Goal: Transaction & Acquisition: Purchase product/service

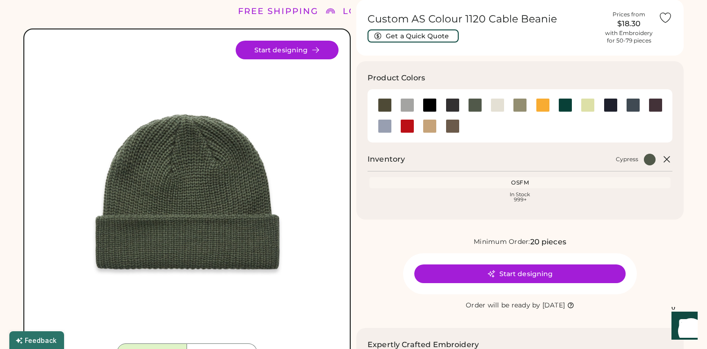
scroll to position [42, 0]
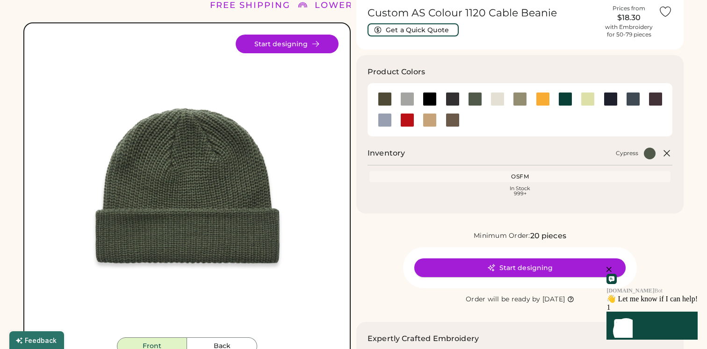
click at [510, 271] on button "Start designing" at bounding box center [519, 268] width 211 height 19
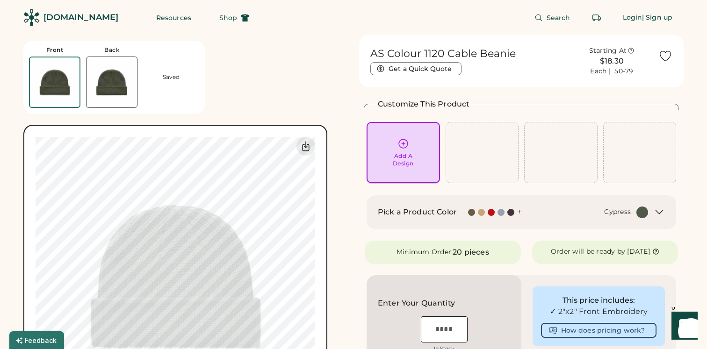
click at [403, 142] on icon at bounding box center [404, 144] width 12 height 12
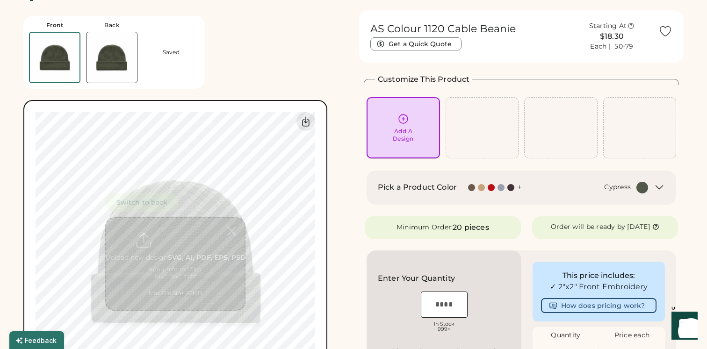
scroll to position [35, 0]
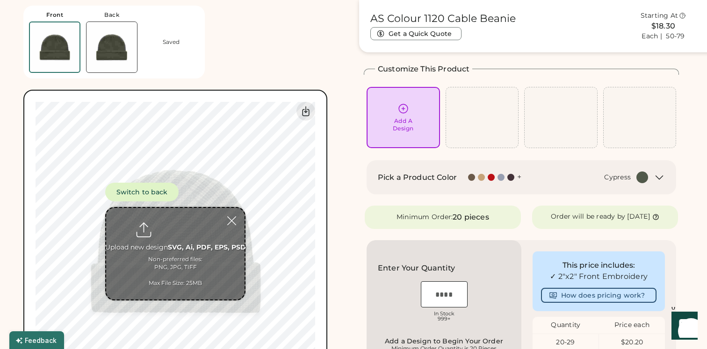
click at [160, 253] on input "file" at bounding box center [175, 254] width 138 height 92
type input "**********"
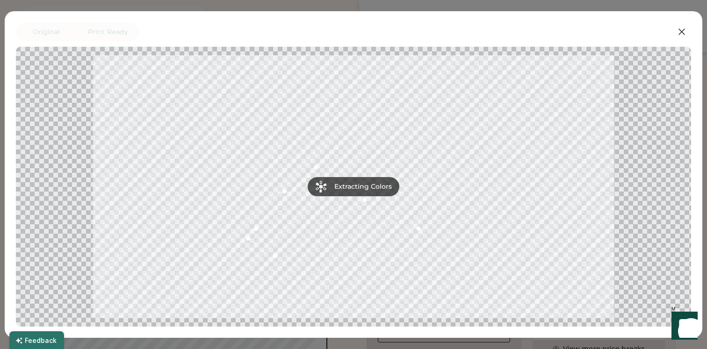
scroll to position [136, 0]
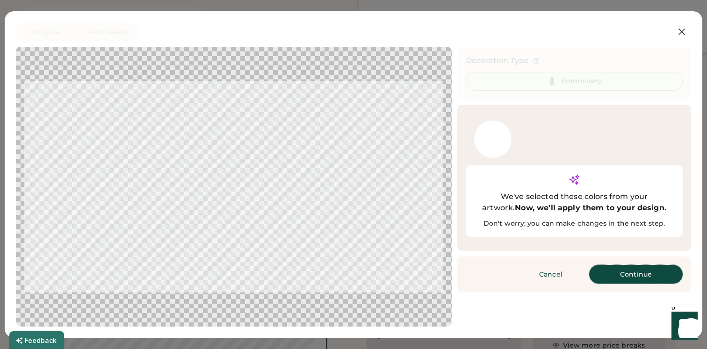
click at [643, 265] on button "Continue" at bounding box center [636, 274] width 94 height 19
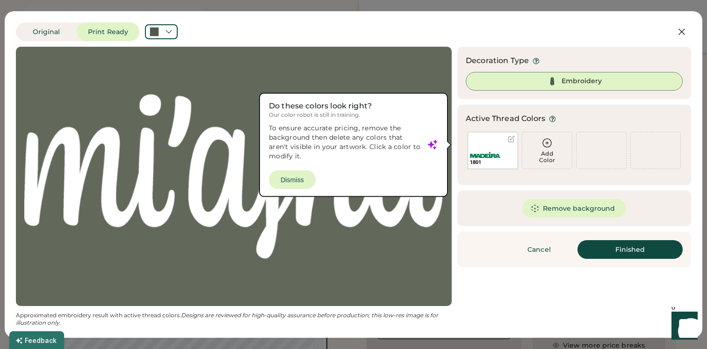
click at [499, 151] on div "1801" at bounding box center [493, 159] width 50 height 20
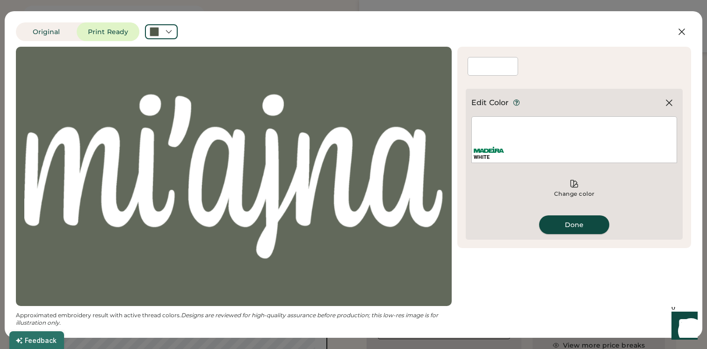
click at [570, 228] on button "Done" at bounding box center [574, 225] width 70 height 19
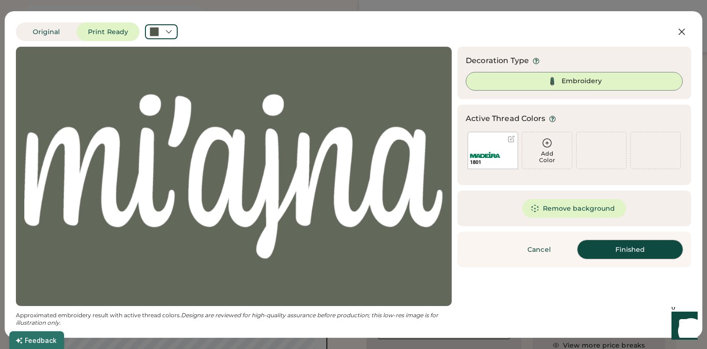
click at [602, 247] on button "Finished" at bounding box center [630, 249] width 105 height 19
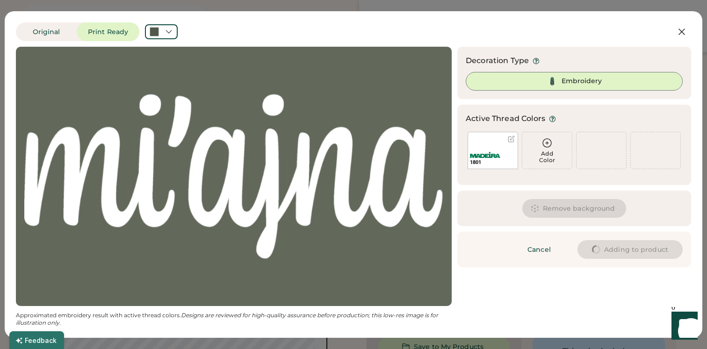
type input "****"
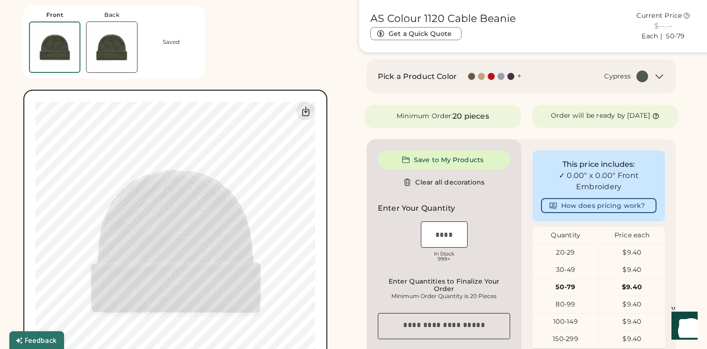
type input "****"
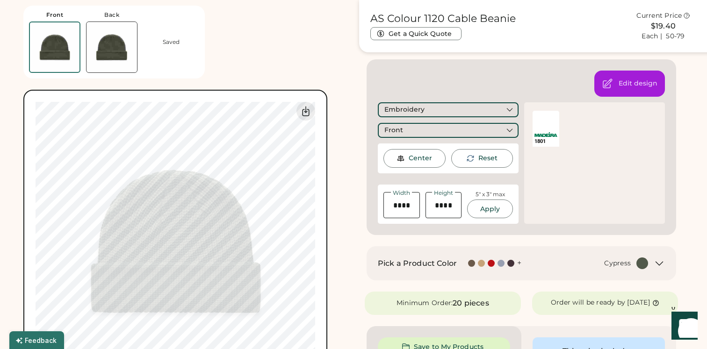
type input "****"
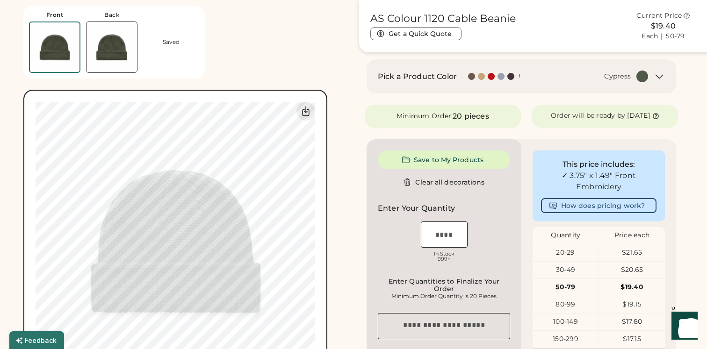
type input "****"
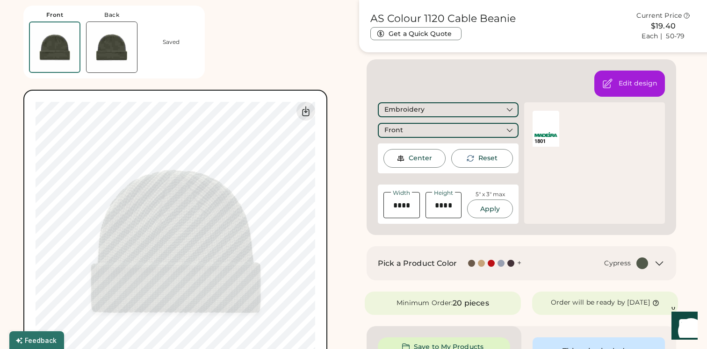
type input "****"
click at [410, 161] on div "Center" at bounding box center [420, 158] width 23 height 9
click at [552, 194] on div "1801" at bounding box center [594, 163] width 141 height 122
click at [353, 267] on div "Front Back Saved Switch to back Upload new design SVG, Ai, PDF, EPS, PSD Non-pr…" at bounding box center [353, 305] width 660 height 813
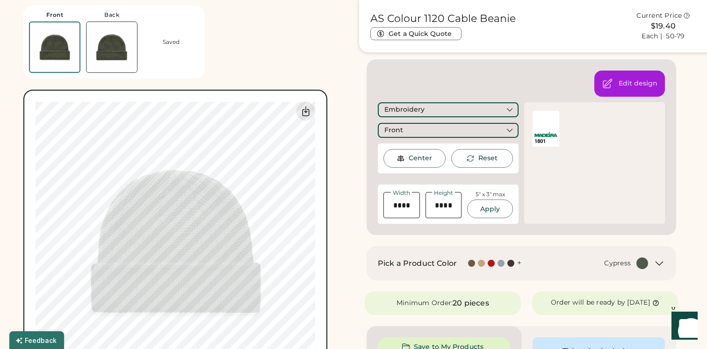
click at [347, 258] on div "Front Back Saved Switch to back Upload new design SVG, Ai, PDF, EPS, PSD Non-pr…" at bounding box center [185, 197] width 325 height 394
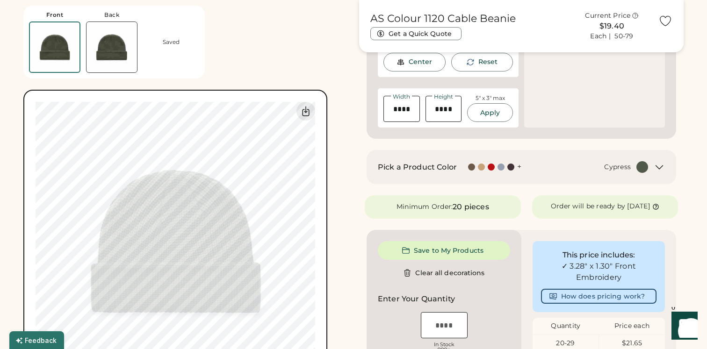
scroll to position [0, 0]
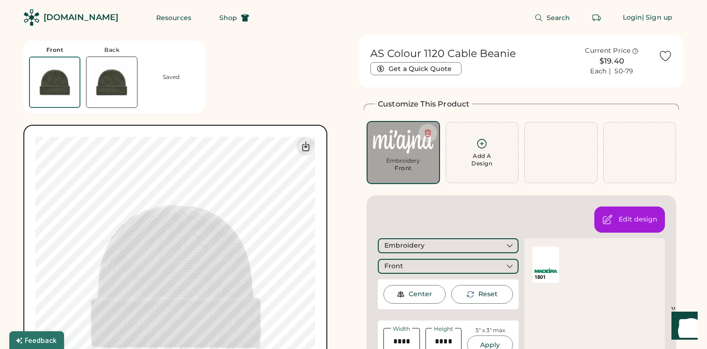
click at [50, 76] on img at bounding box center [55, 83] width 50 height 50
click at [309, 144] on icon at bounding box center [305, 146] width 11 height 11
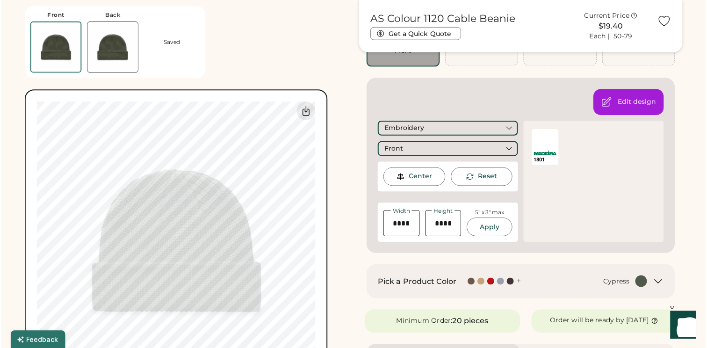
scroll to position [118, 0]
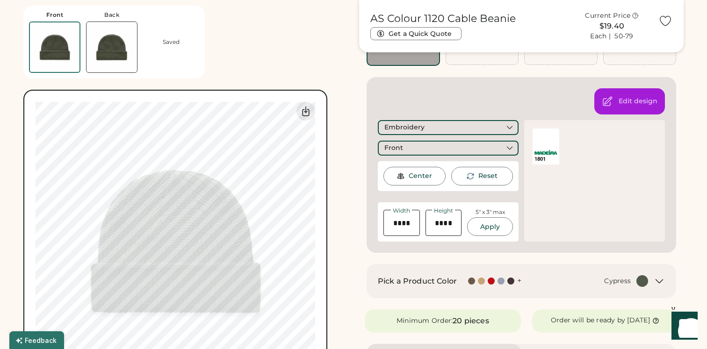
click at [652, 284] on div "Pick a Product Color + Cypress" at bounding box center [521, 281] width 287 height 12
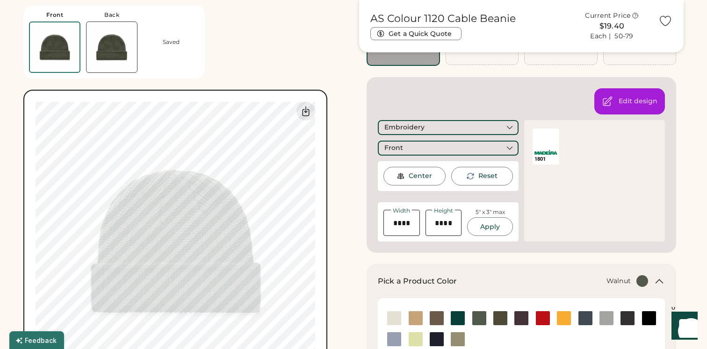
click at [437, 318] on img at bounding box center [437, 319] width 14 height 14
click at [309, 111] on icon at bounding box center [306, 111] width 7 height 9
click at [628, 319] on img at bounding box center [628, 319] width 14 height 14
click at [305, 110] on icon at bounding box center [306, 111] width 7 height 9
click at [587, 321] on img at bounding box center [586, 319] width 14 height 14
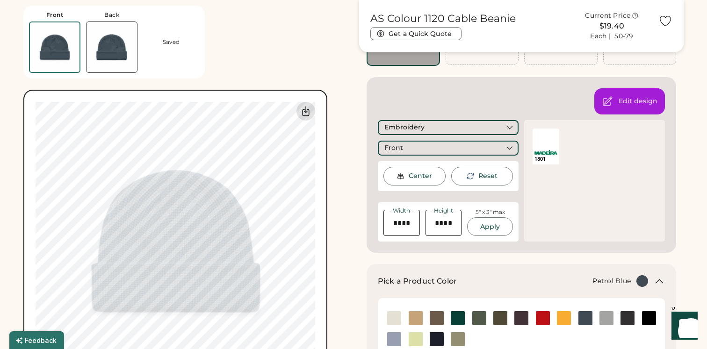
click at [304, 115] on icon at bounding box center [305, 111] width 11 height 11
click at [520, 317] on img at bounding box center [522, 319] width 14 height 14
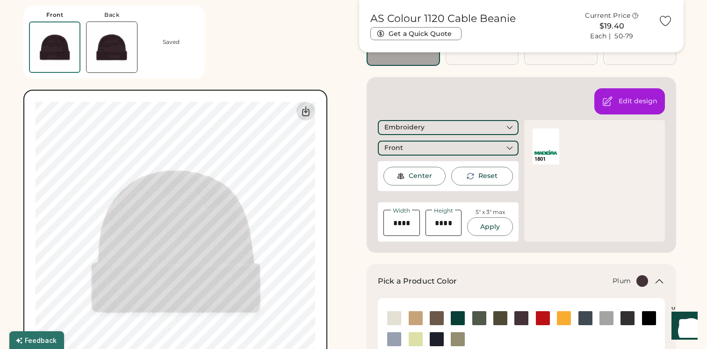
click at [305, 113] on icon at bounding box center [305, 111] width 11 height 11
